Goal: Task Accomplishment & Management: Manage account settings

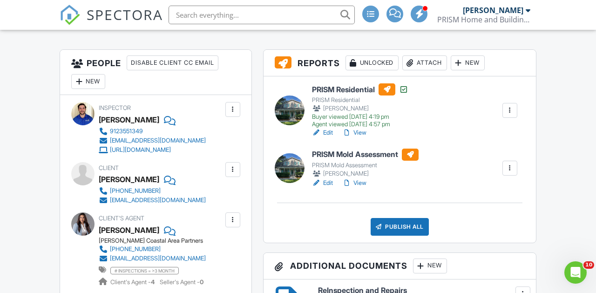
scroll to position [234, 0]
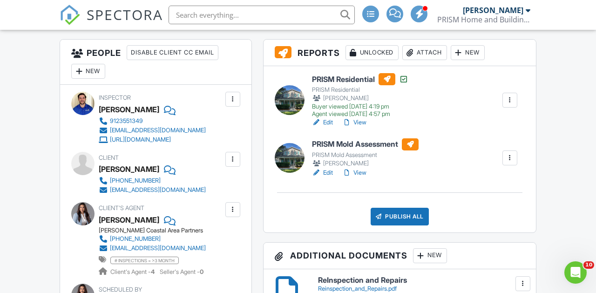
click at [360, 123] on link "View" at bounding box center [354, 122] width 24 height 9
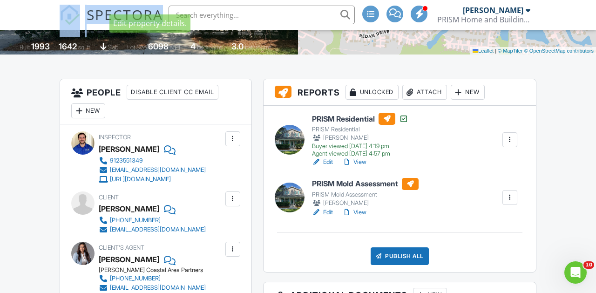
scroll to position [207, 0]
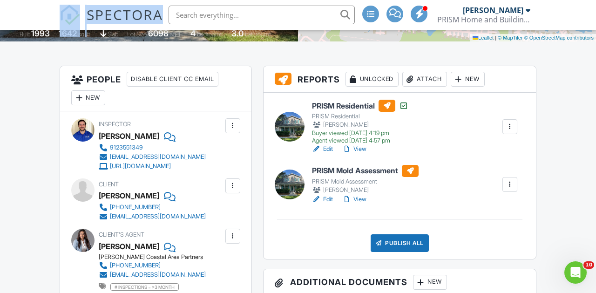
click at [361, 199] on link "View" at bounding box center [354, 199] width 24 height 9
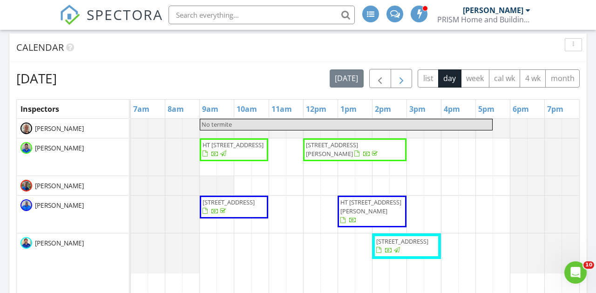
scroll to position [376, 0]
click at [558, 76] on button "month" at bounding box center [562, 79] width 34 height 18
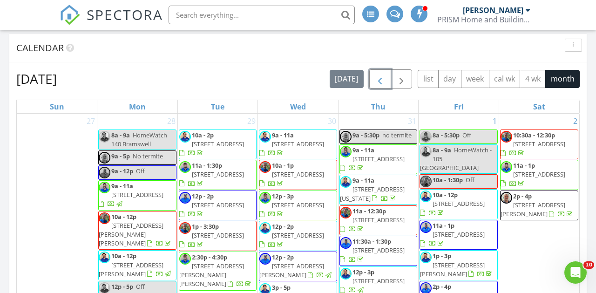
click at [377, 79] on span "button" at bounding box center [379, 79] width 11 height 11
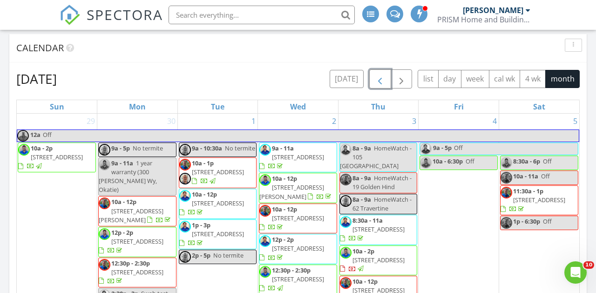
click at [377, 79] on span "button" at bounding box center [379, 79] width 11 height 11
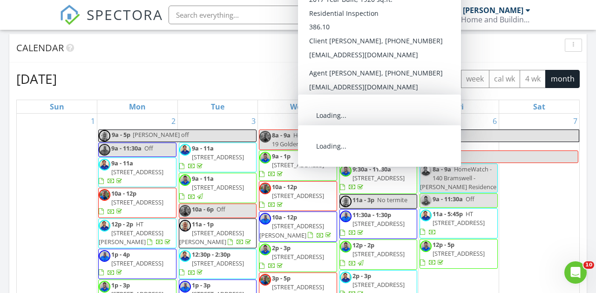
scroll to position [108, 0]
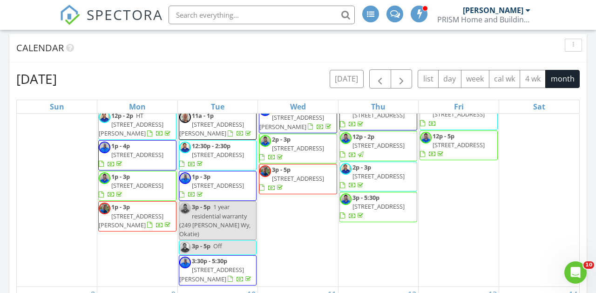
click at [482, 57] on div "Calendar" at bounding box center [297, 48] width 577 height 28
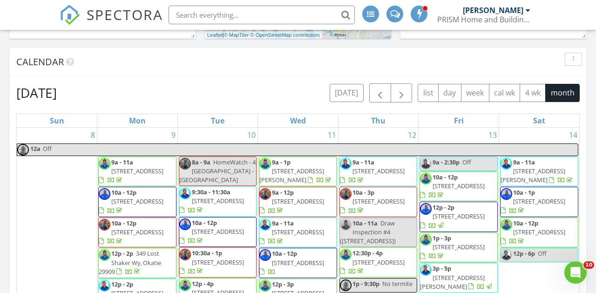
scroll to position [282, 0]
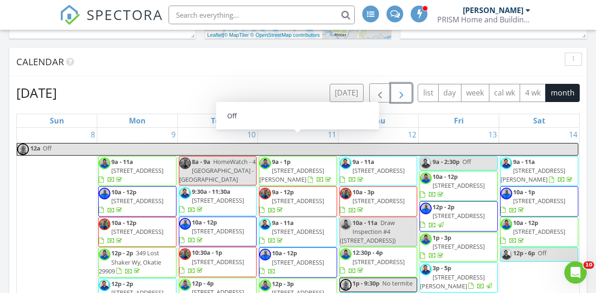
click at [398, 93] on span "button" at bounding box center [401, 93] width 11 height 11
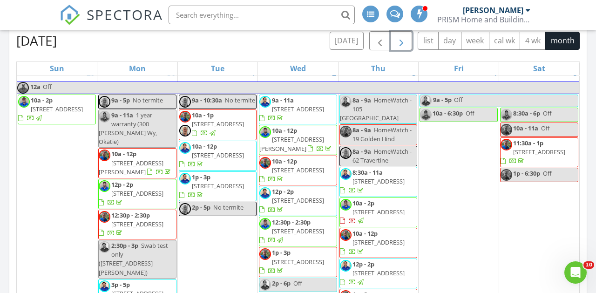
scroll to position [412, 0]
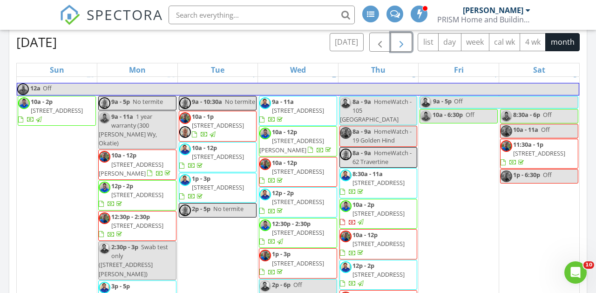
click at [408, 44] on button "button" at bounding box center [402, 42] width 22 height 19
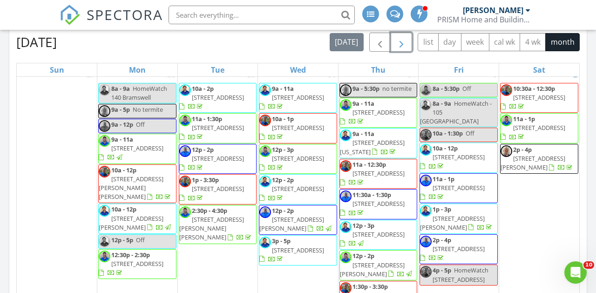
scroll to position [0, 0]
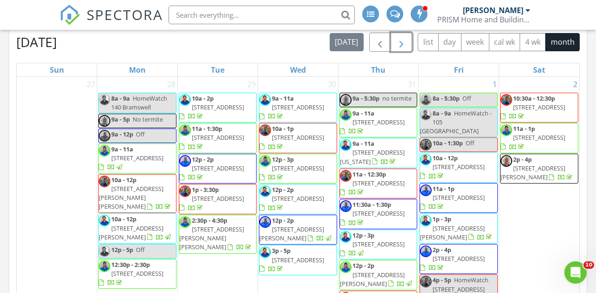
click at [408, 44] on button "button" at bounding box center [402, 42] width 22 height 19
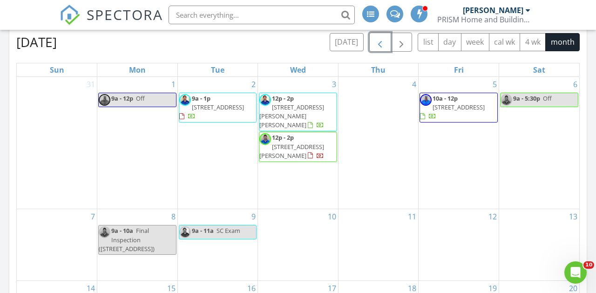
click at [378, 38] on span "button" at bounding box center [379, 42] width 11 height 11
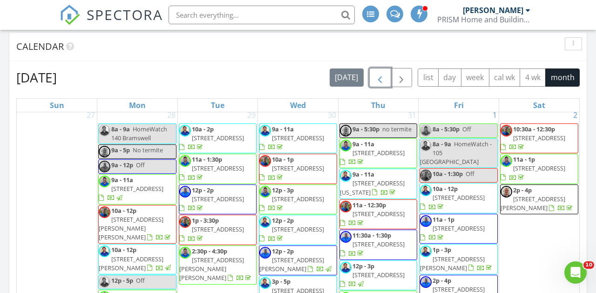
scroll to position [3, 0]
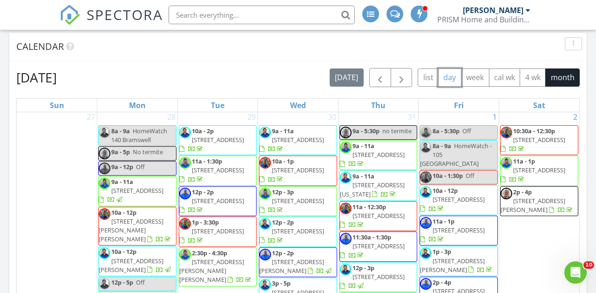
click at [453, 81] on button "day" at bounding box center [449, 77] width 23 height 18
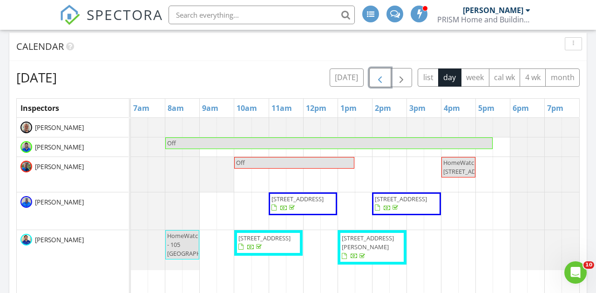
click at [385, 77] on span "button" at bounding box center [379, 77] width 11 height 11
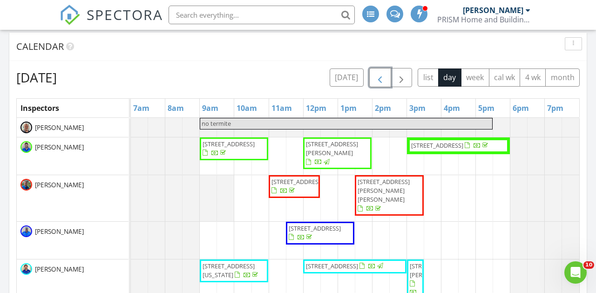
click at [385, 77] on span "button" at bounding box center [379, 77] width 11 height 11
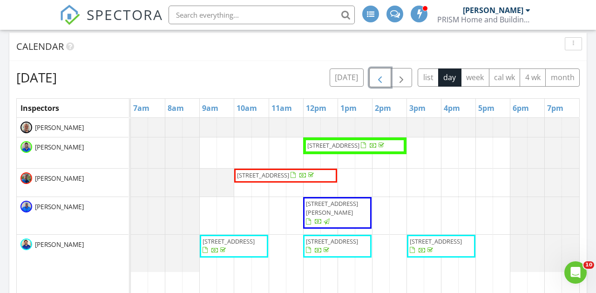
click at [385, 77] on span "button" at bounding box center [379, 77] width 11 height 11
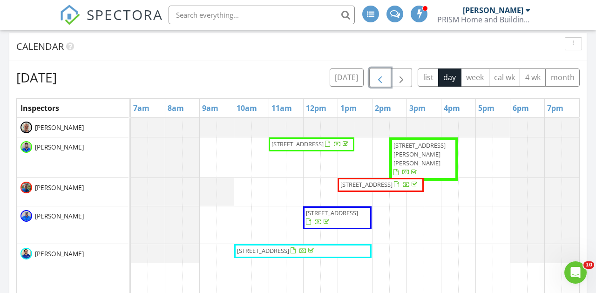
click at [385, 77] on span "button" at bounding box center [379, 77] width 11 height 11
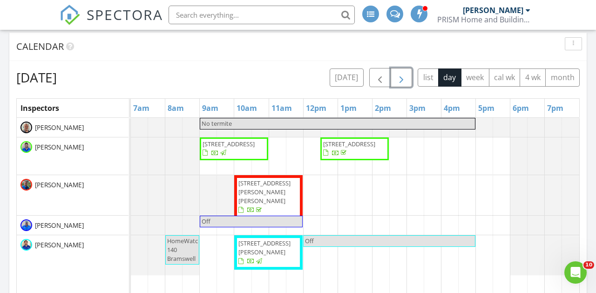
click at [403, 78] on span "button" at bounding box center [401, 77] width 11 height 11
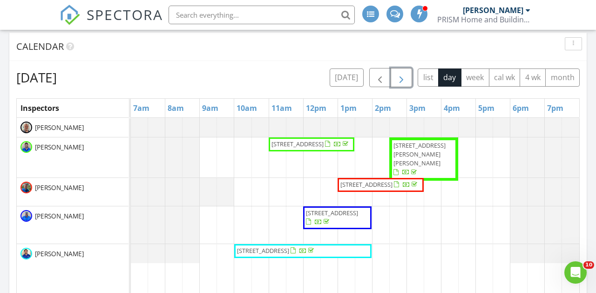
click at [385, 189] on span "14 Spruce Dr, Bluffton 29910" at bounding box center [379, 184] width 81 height 9
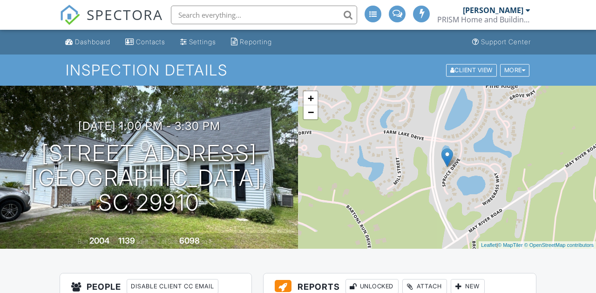
scroll to position [149, 0]
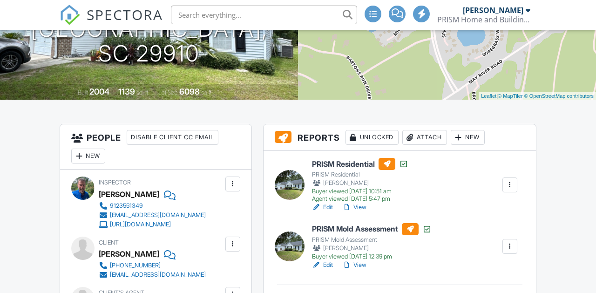
click at [361, 265] on link "View" at bounding box center [354, 264] width 24 height 9
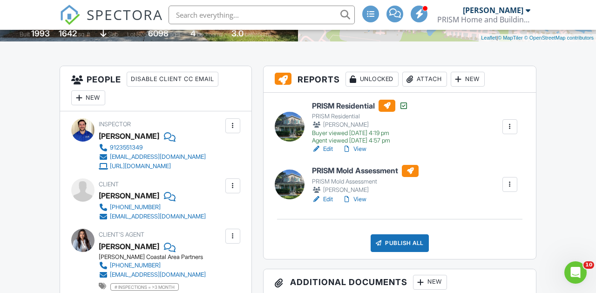
click at [325, 199] on link "Edit" at bounding box center [322, 199] width 21 height 9
